Goal: Information Seeking & Learning: Check status

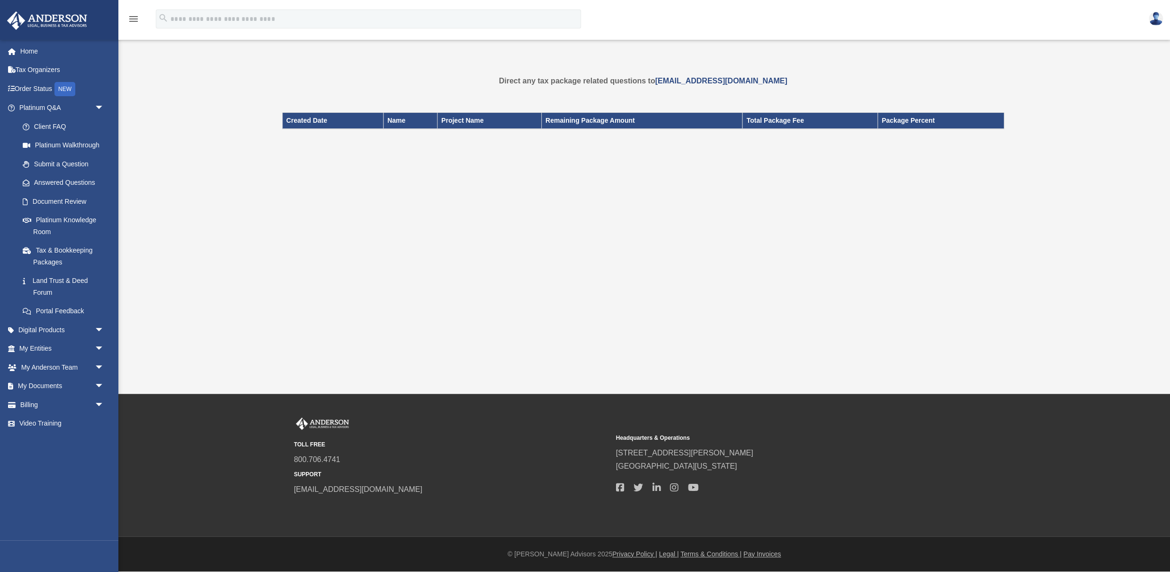
click at [458, 55] on div "Tax Package [EMAIL_ADDRESS][DOMAIN_NAME] Sign Out [EMAIL_ADDRESS][DOMAIN_NAME] …" at bounding box center [585, 113] width 1170 height 132
drag, startPoint x: 353, startPoint y: 106, endPoint x: 426, endPoint y: 146, distance: 82.9
click at [425, 141] on div "Created Date Name Project Name Remaining Package Amount Total Package Fee Packa…" at bounding box center [643, 121] width 722 height 40
click at [176, 304] on div "Tax Package [EMAIL_ADDRESS][DOMAIN_NAME] Sign Out [EMAIL_ADDRESS][DOMAIN_NAME] …" at bounding box center [585, 196] width 1170 height 393
click at [74, 181] on link "Answered Questions" at bounding box center [65, 182] width 105 height 19
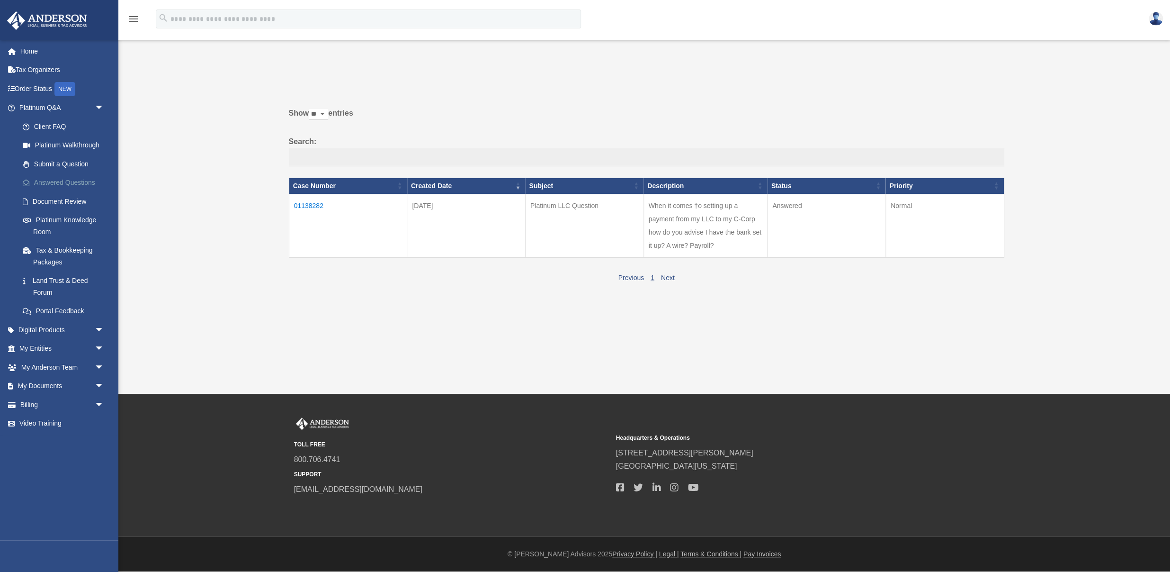
click at [67, 179] on link "Answered Questions" at bounding box center [65, 182] width 105 height 19
click at [665, 277] on link "Next" at bounding box center [668, 278] width 14 height 8
click at [633, 277] on link "Previous" at bounding box center [631, 278] width 26 height 8
click at [779, 185] on th "Status" at bounding box center [827, 186] width 118 height 16
click at [786, 207] on td "Answered" at bounding box center [827, 225] width 118 height 63
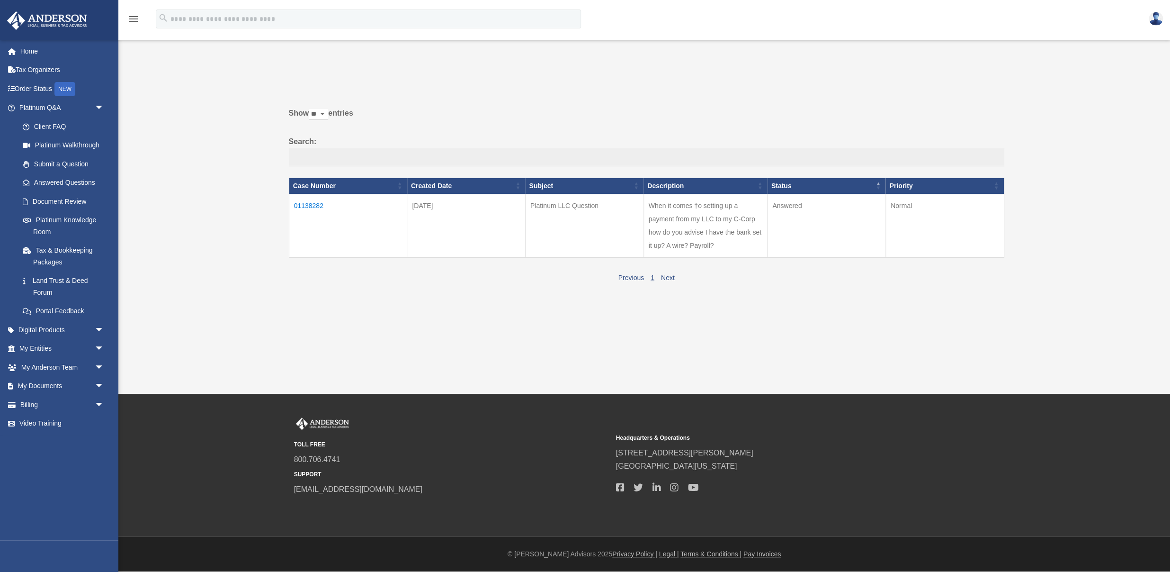
click at [784, 188] on th "Status" at bounding box center [827, 186] width 118 height 16
click at [319, 205] on td "01138282" at bounding box center [348, 225] width 118 height 63
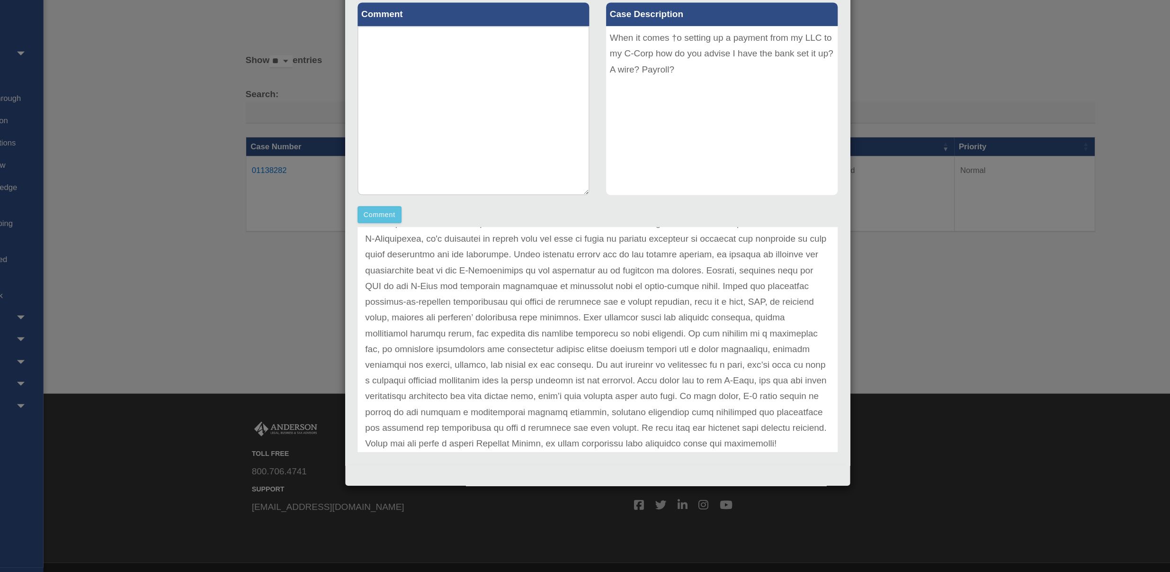
scroll to position [79, 0]
